Goal: Task Accomplishment & Management: Manage account settings

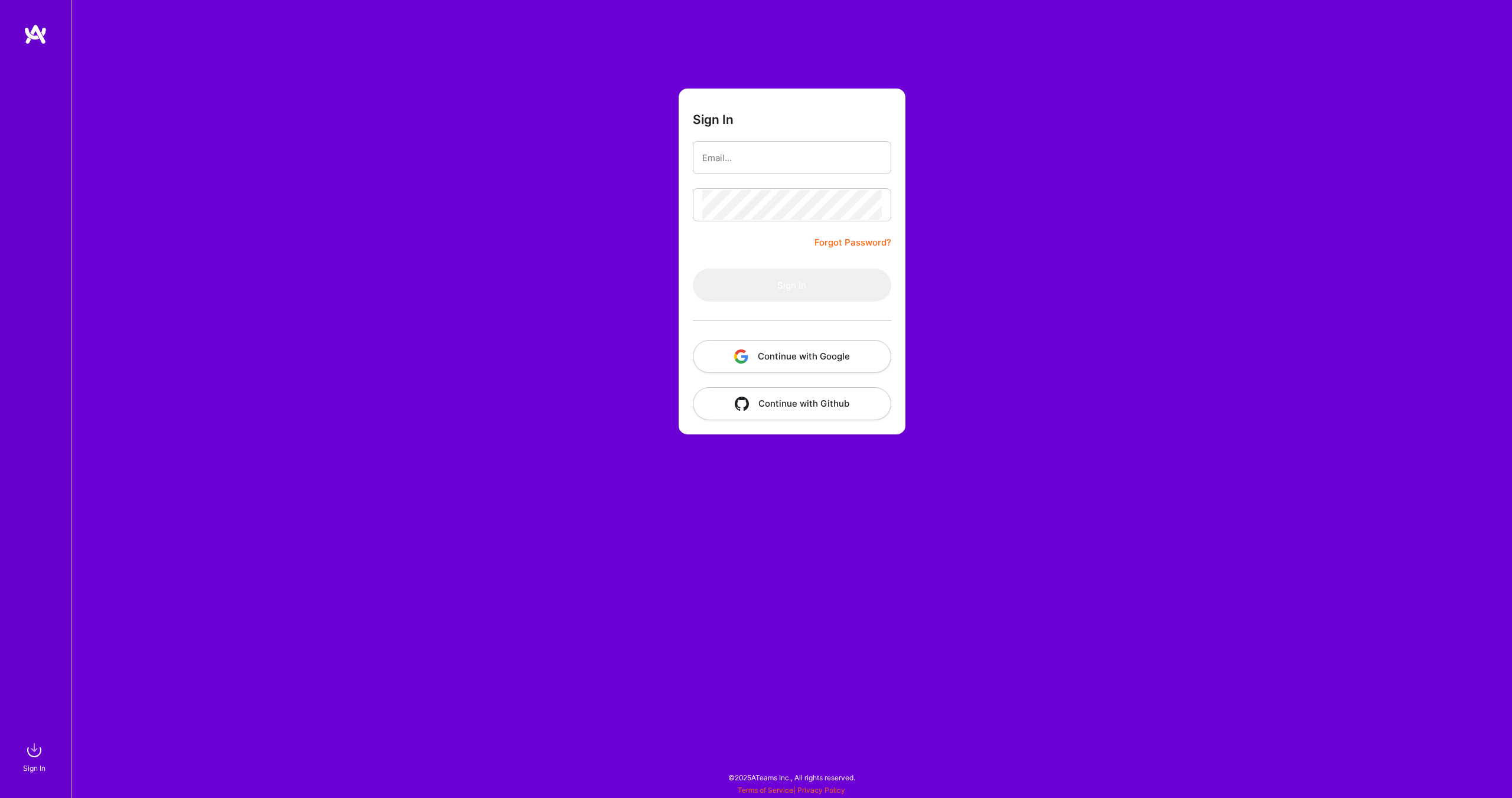
click at [786, 359] on button "Continue with Google" at bounding box center [791, 356] width 199 height 33
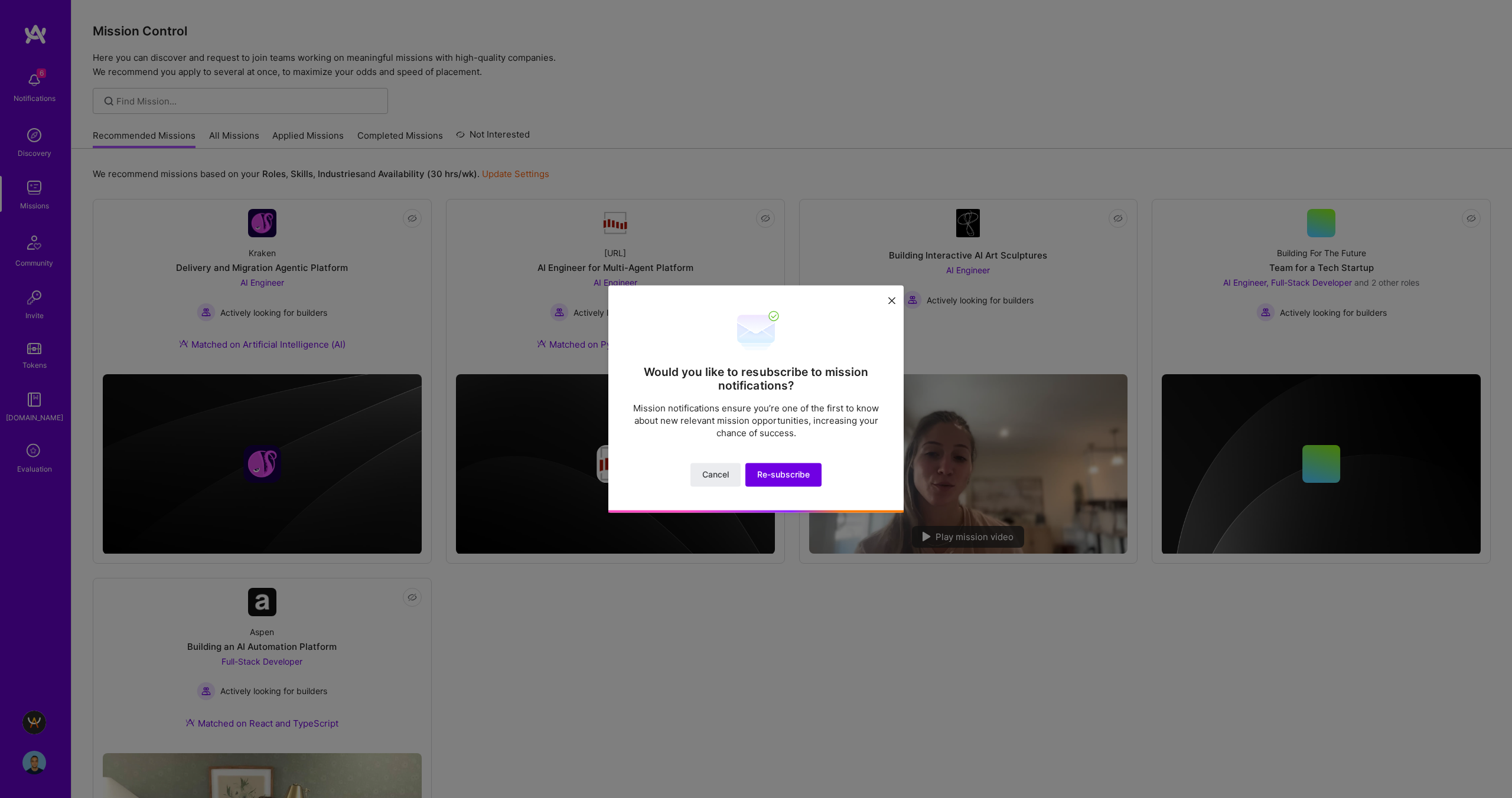
click at [894, 301] on icon at bounding box center [892, 300] width 7 height 7
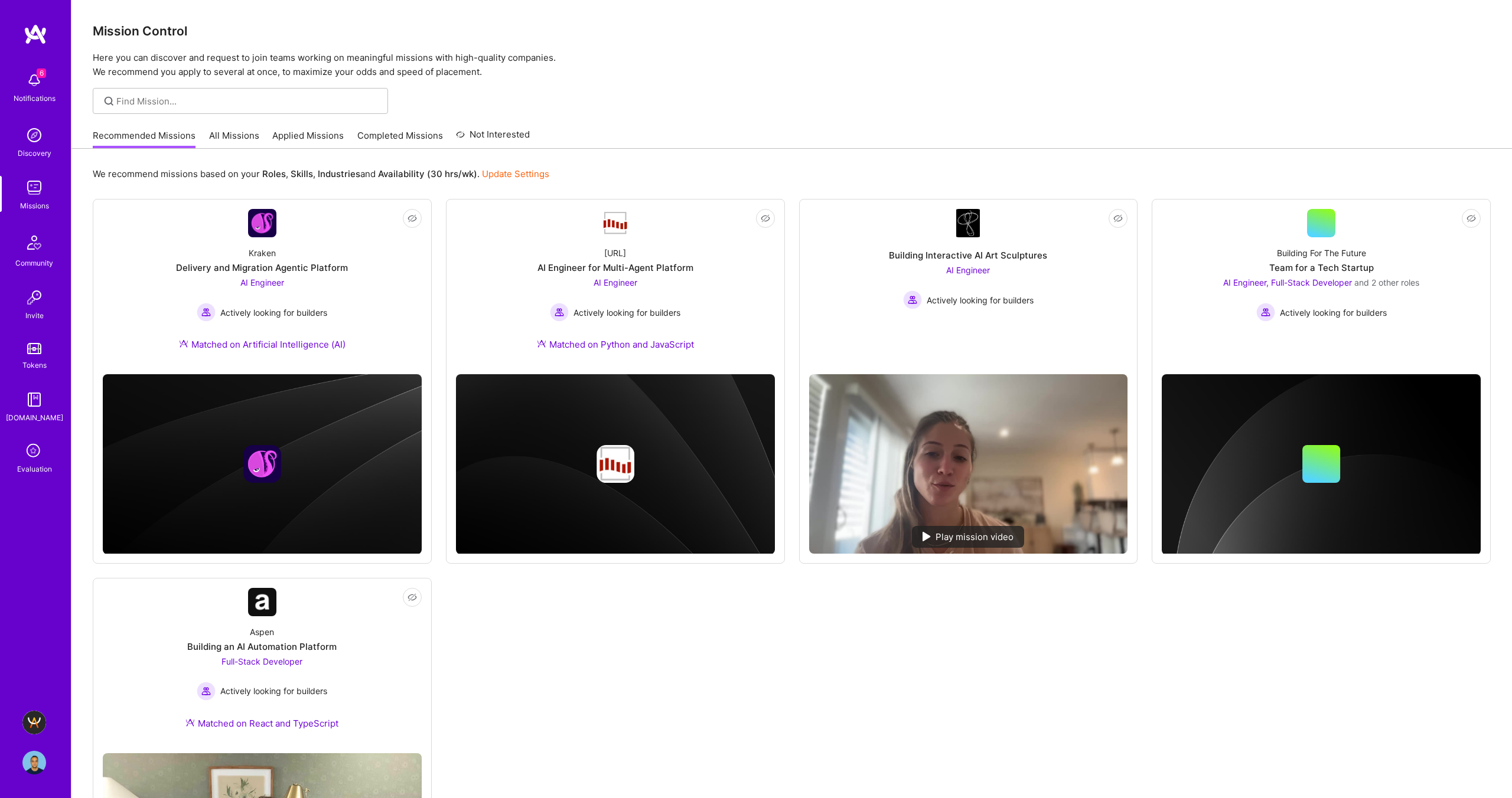
click at [32, 451] on icon at bounding box center [34, 451] width 22 height 22
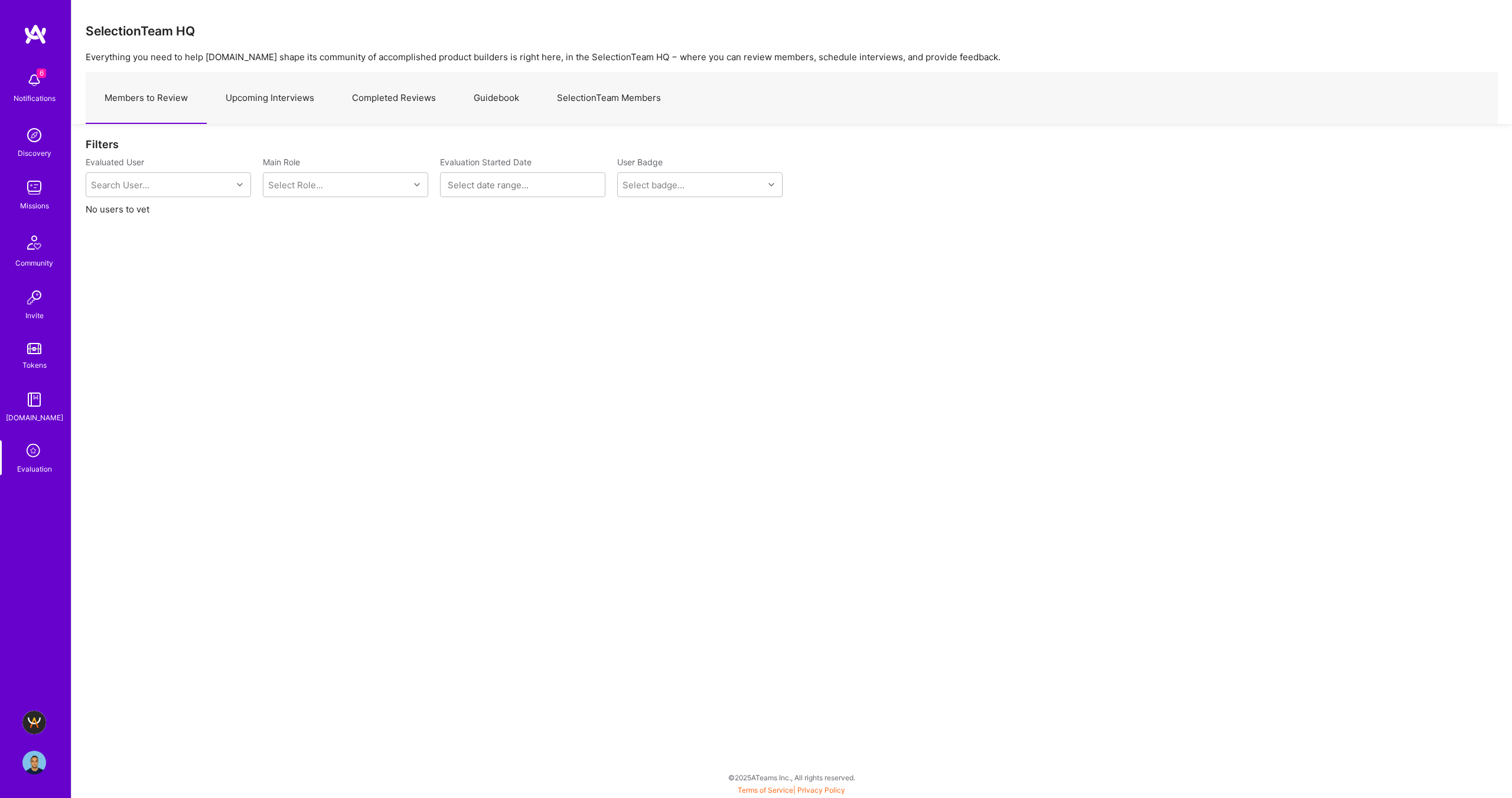
click at [43, 759] on img at bounding box center [34, 762] width 24 height 24
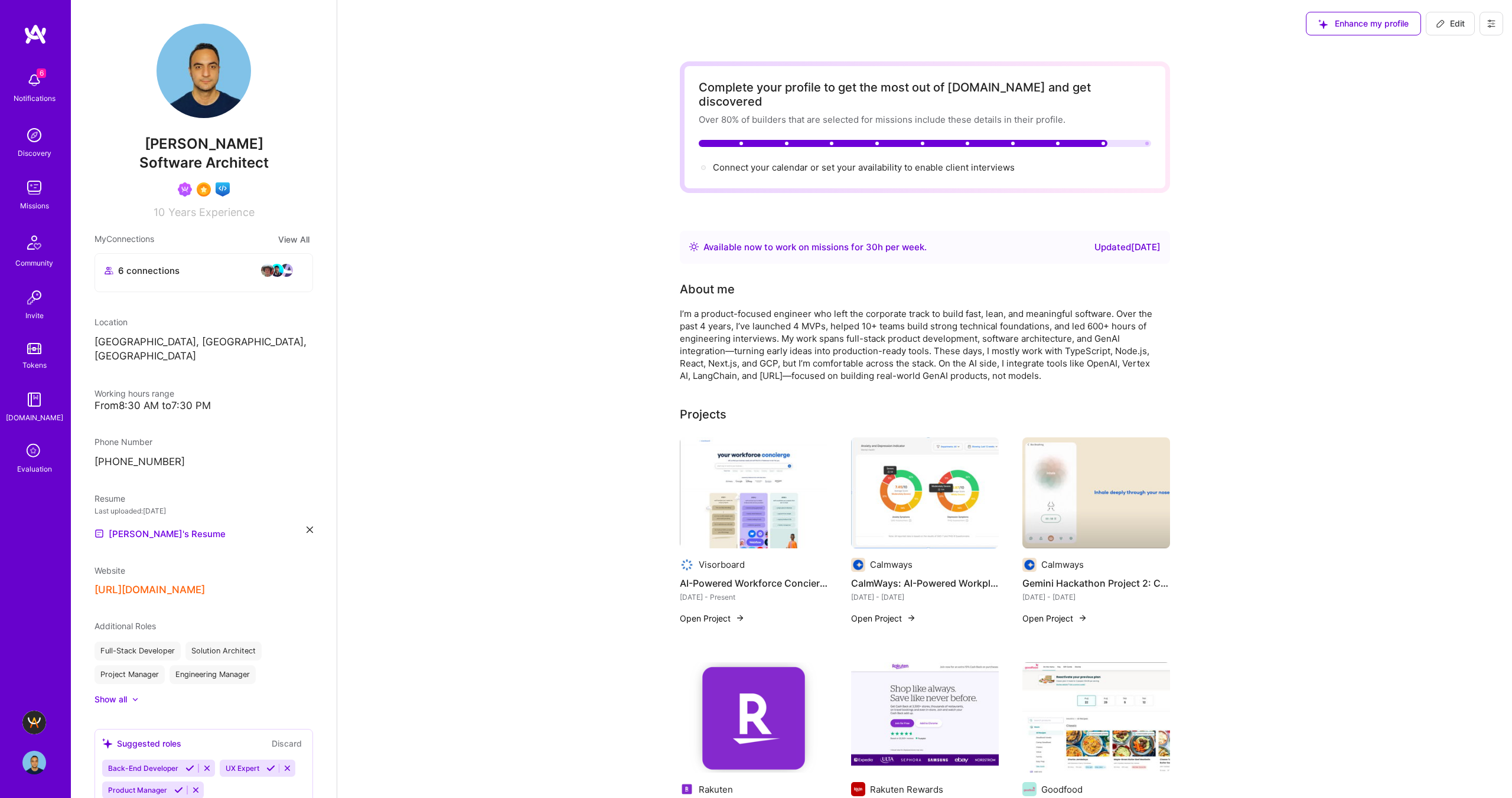
click at [1501, 22] on button at bounding box center [1491, 23] width 24 height 24
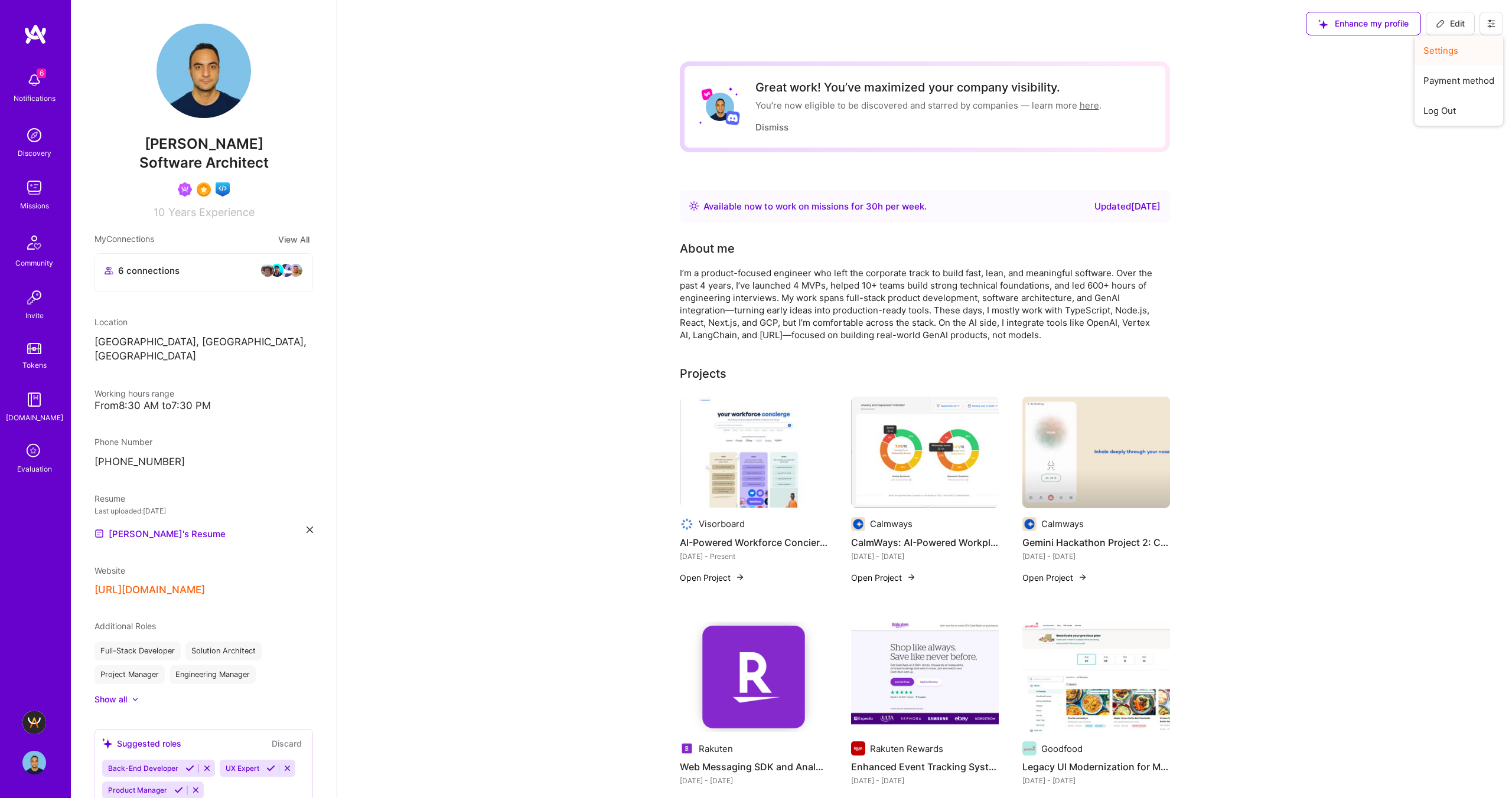
click at [1470, 59] on button "Settings" at bounding box center [1458, 50] width 88 height 30
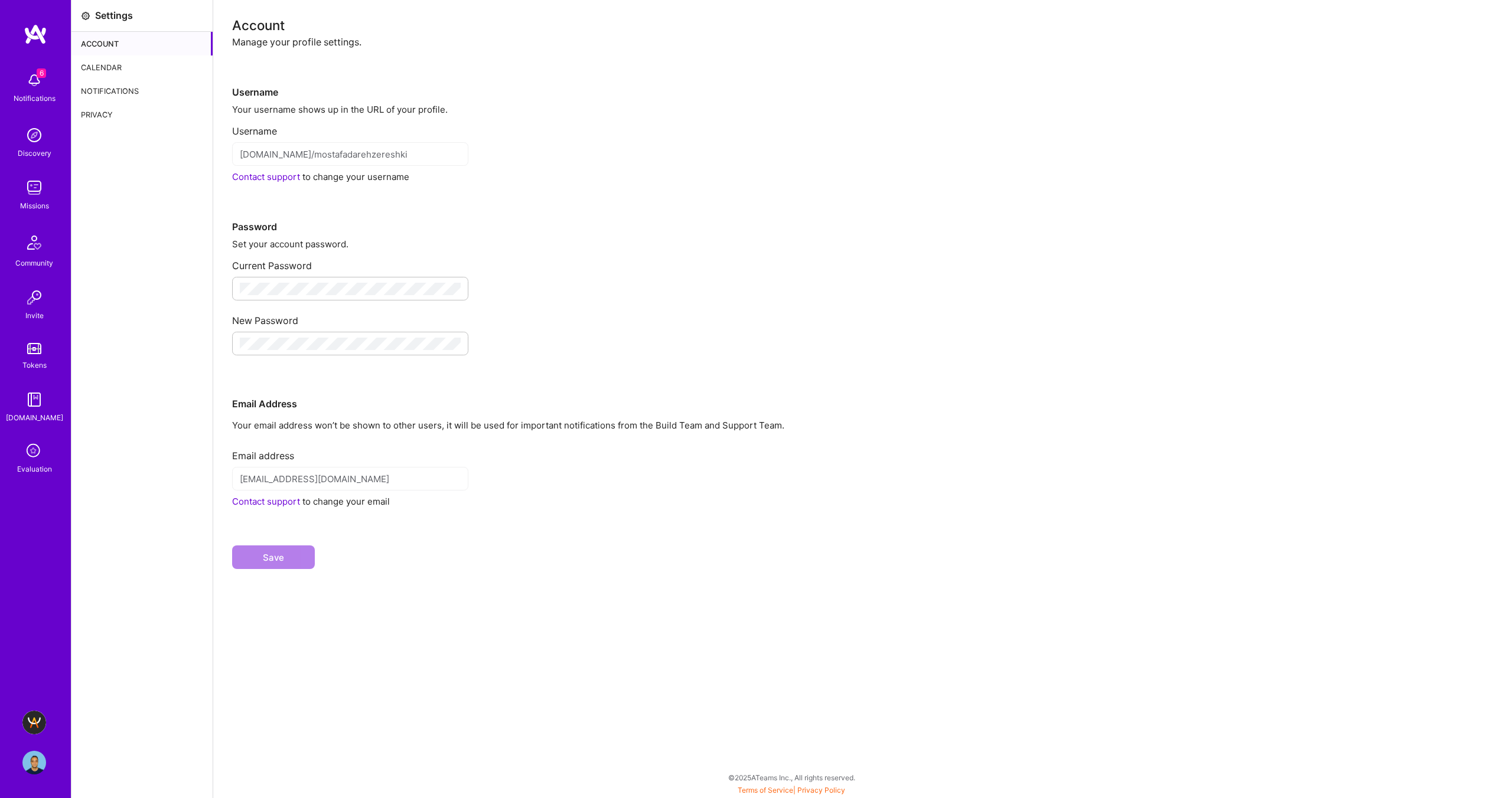
click at [124, 71] on div "Calendar" at bounding box center [142, 67] width 141 height 24
